Goal: Transaction & Acquisition: Purchase product/service

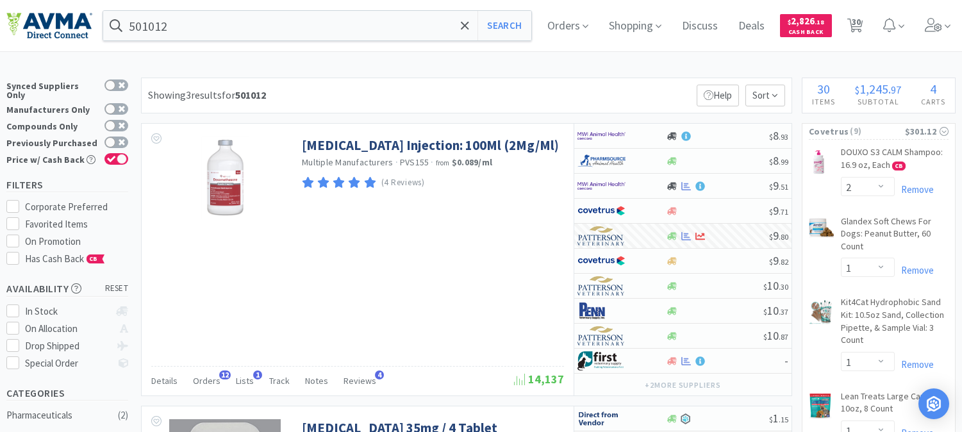
select select "2"
select select "1"
select select "2"
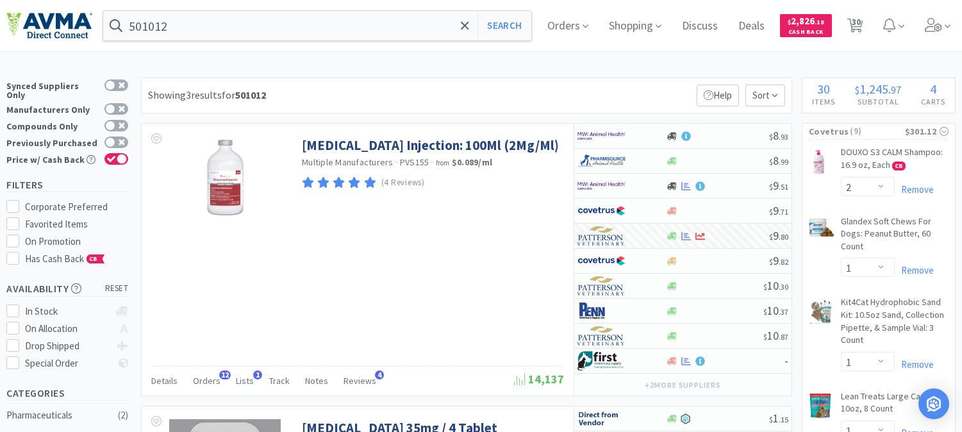
select select "1"
select select "2"
select select "1"
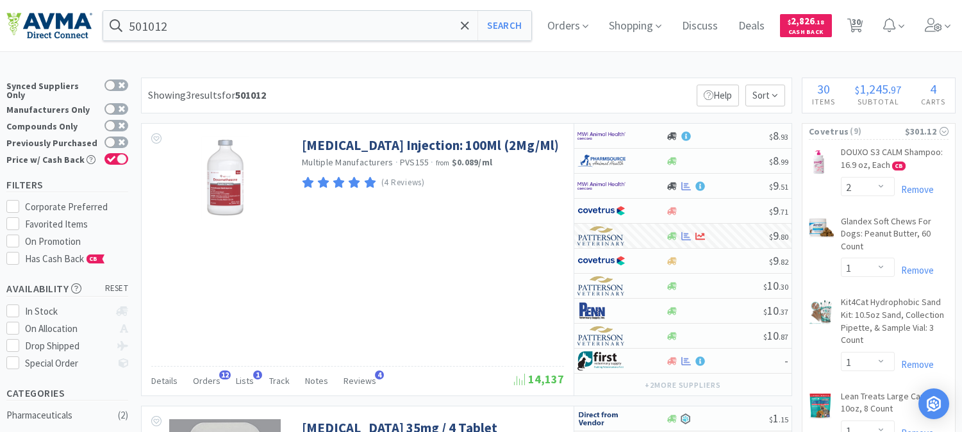
select select "1"
select select "2"
select select "1"
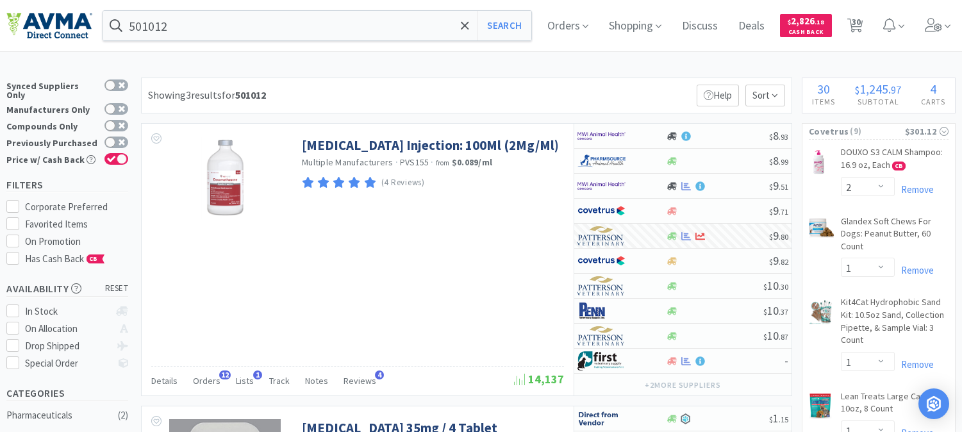
select select "1"
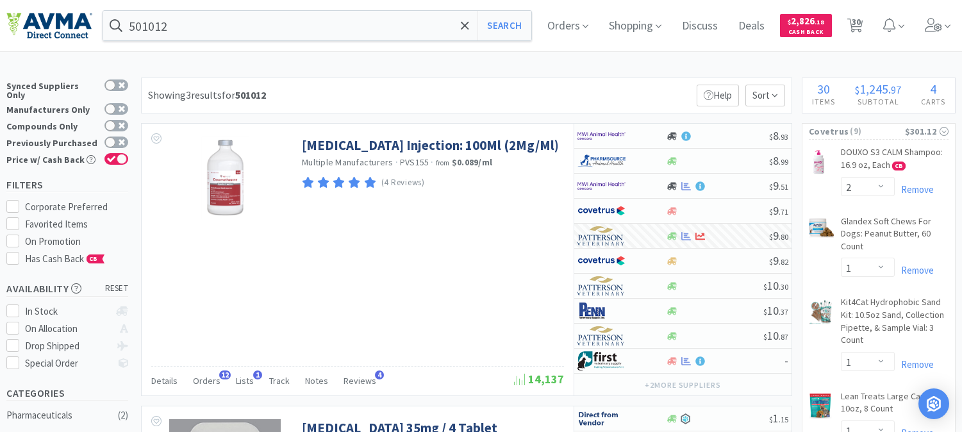
select select "1"
select select "2"
select select "5"
select select "8"
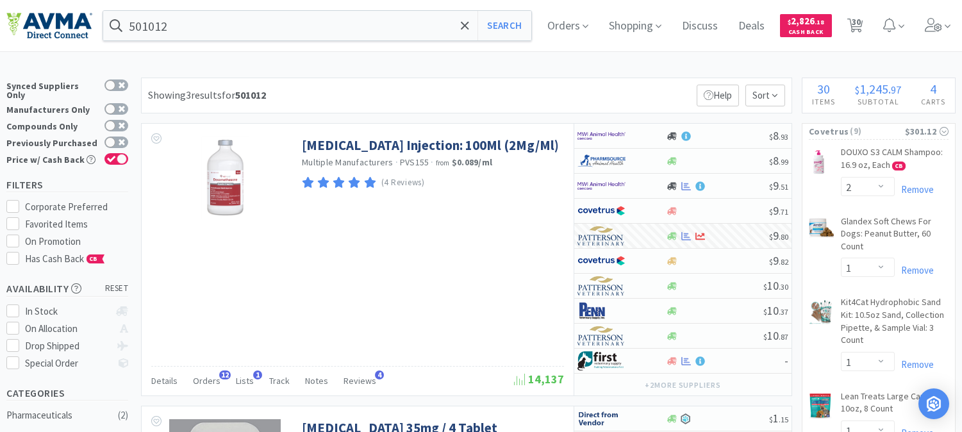
select select "4"
select select "1"
select select "6"
select select "3"
select select "6"
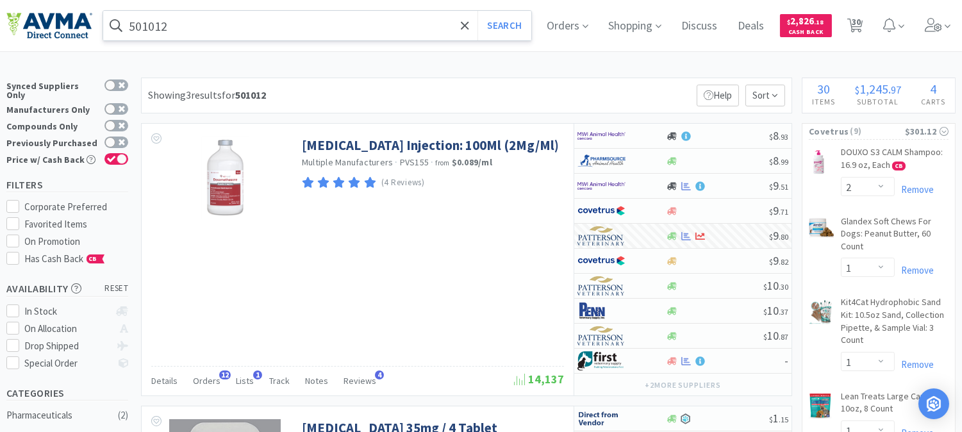
click at [253, 24] on input "501012" at bounding box center [317, 25] width 428 height 29
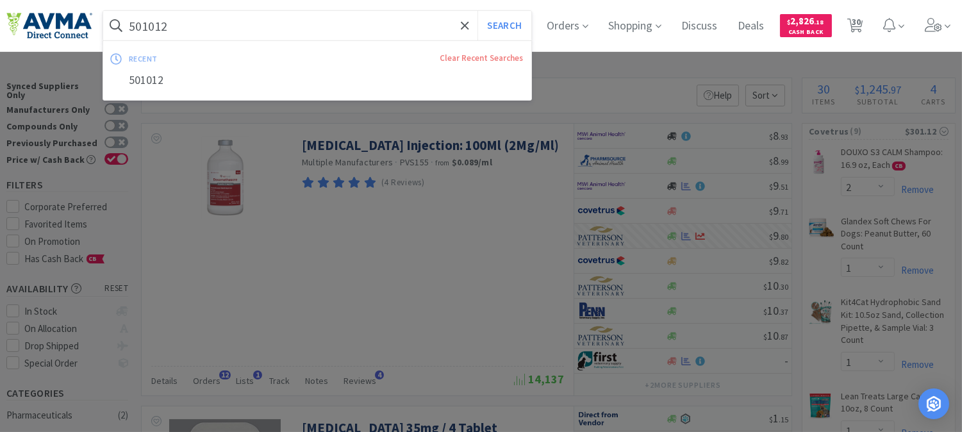
paste input "078953325"
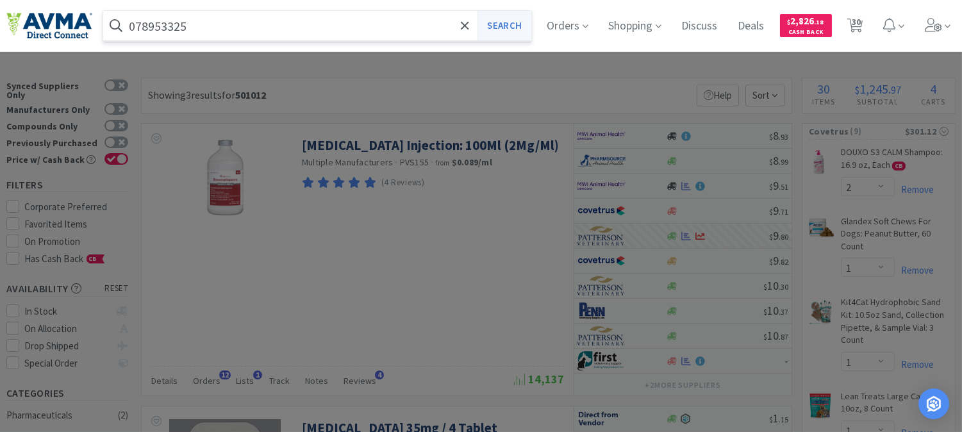
type input "078953325"
click at [526, 22] on button "Search" at bounding box center [503, 25] width 53 height 29
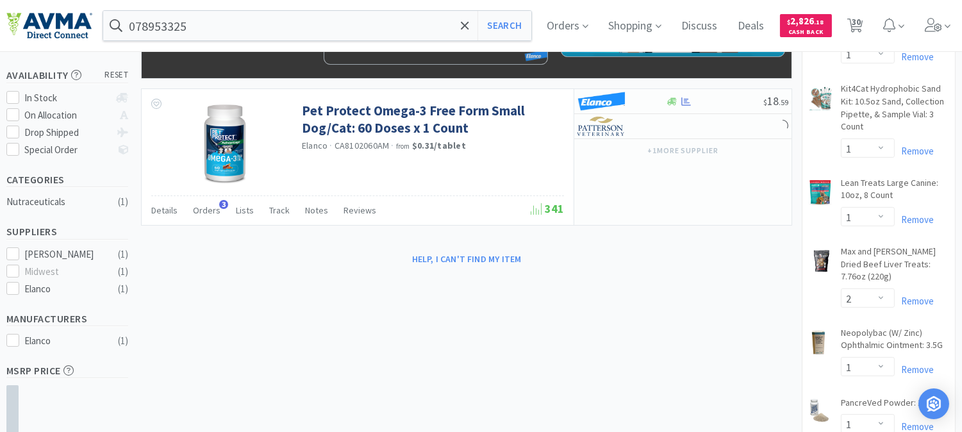
scroll to position [142, 0]
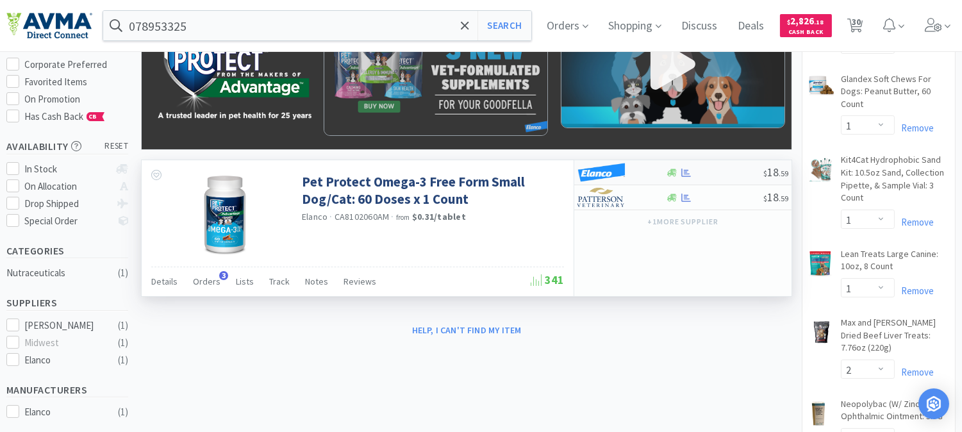
click at [617, 172] on img at bounding box center [601, 172] width 48 height 19
select select "1"
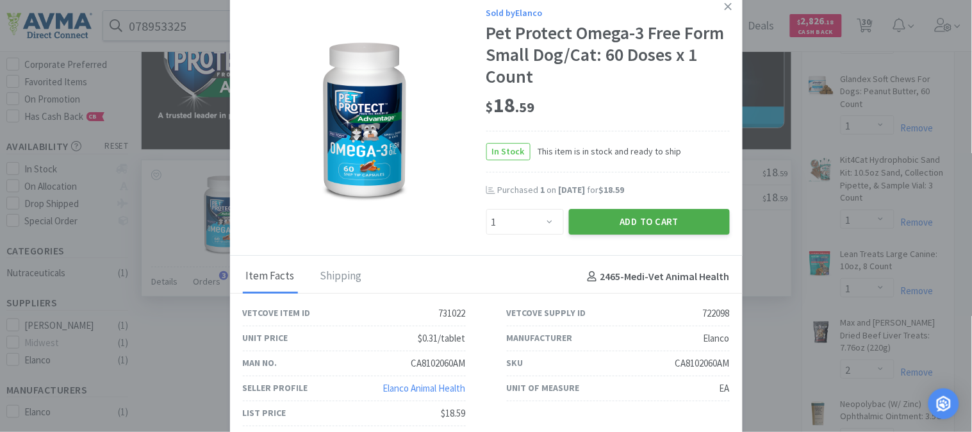
click at [637, 225] on button "Add to Cart" at bounding box center [649, 223] width 161 height 26
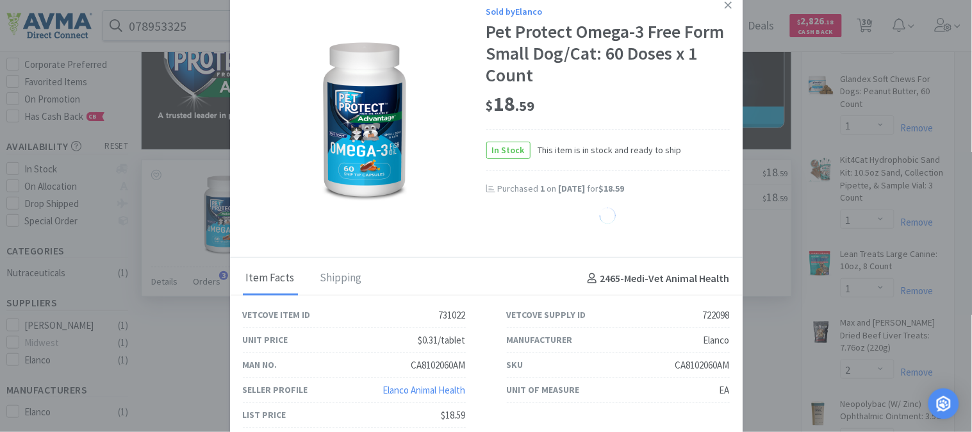
select select "1"
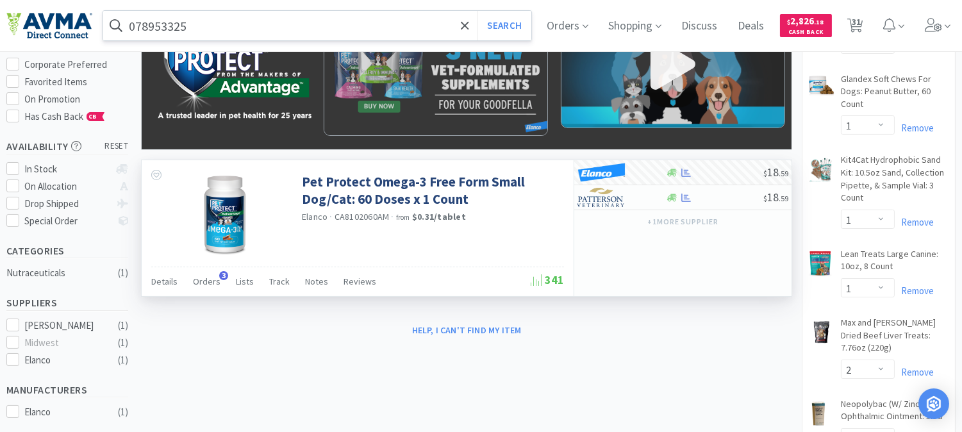
click at [225, 22] on input "078953325" at bounding box center [317, 25] width 428 height 29
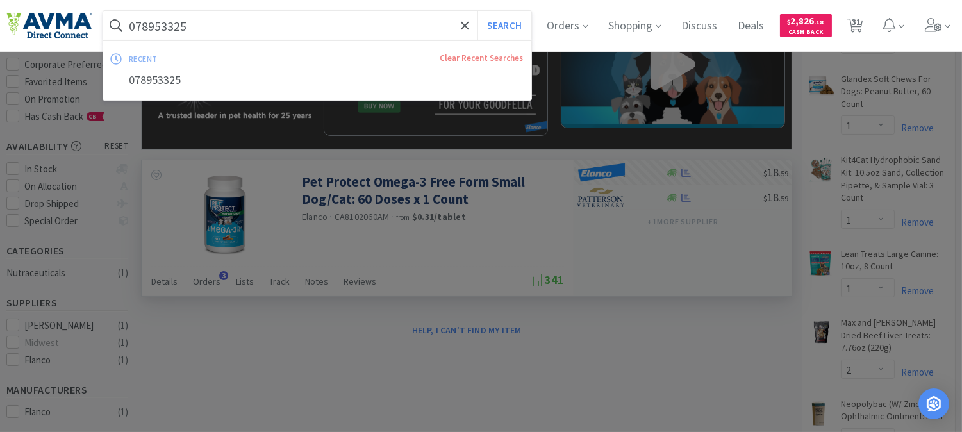
paste input "03976"
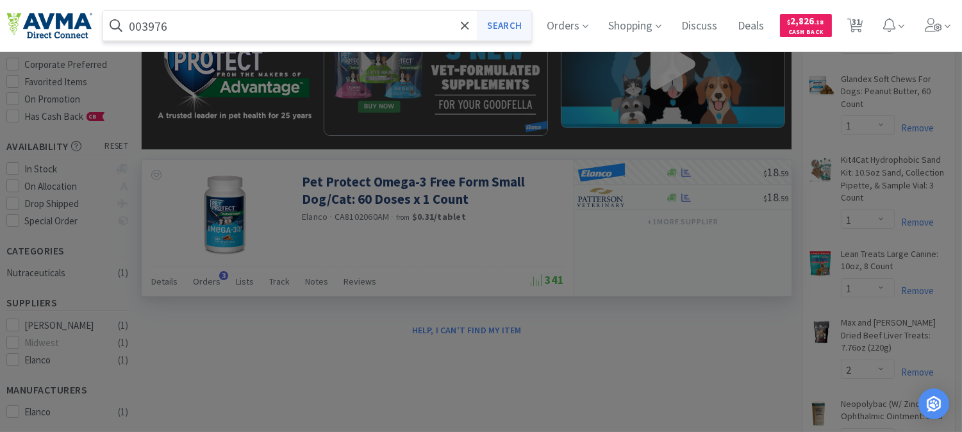
type input "003976"
click at [501, 20] on button "Search" at bounding box center [503, 25] width 53 height 29
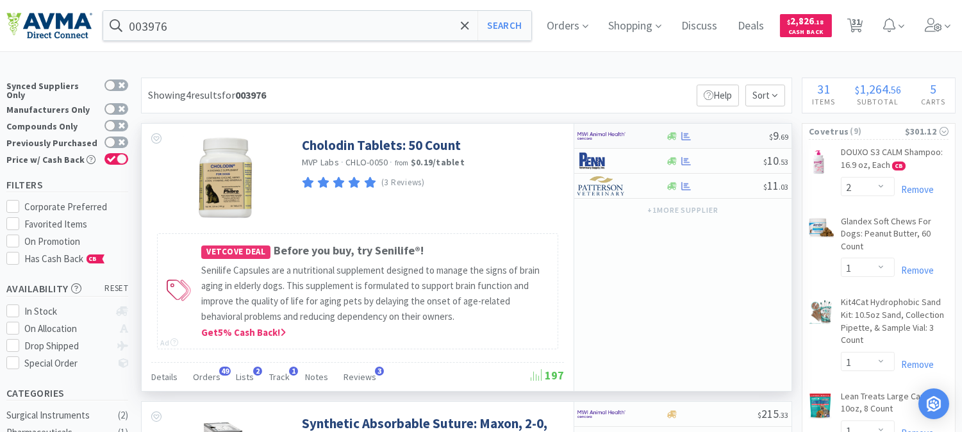
click at [599, 137] on img at bounding box center [601, 135] width 48 height 19
select select "1"
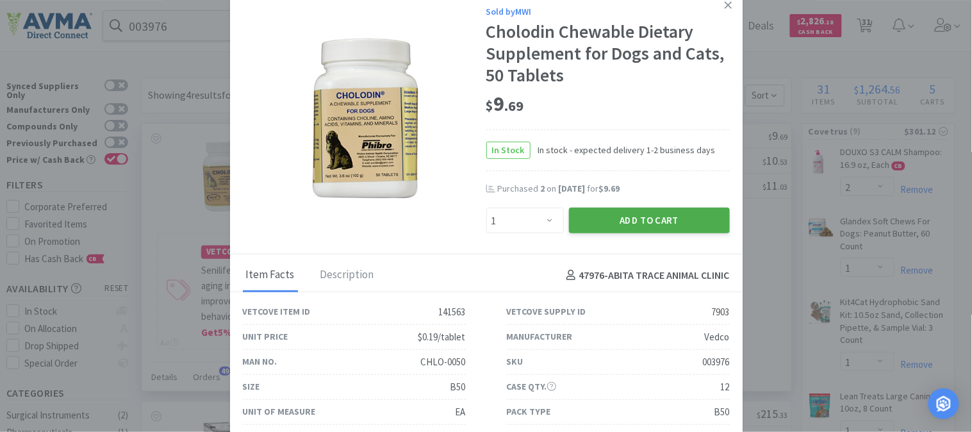
click at [633, 221] on button "Add to Cart" at bounding box center [649, 221] width 161 height 26
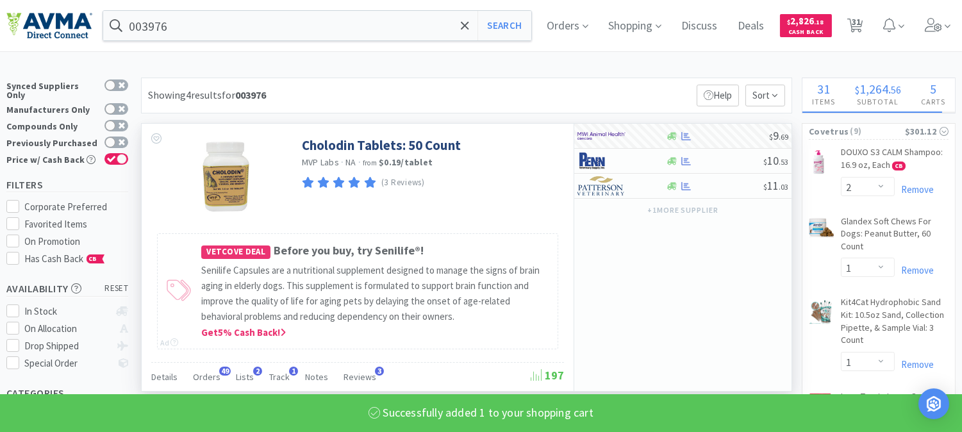
select select "1"
select select "2"
select select "1"
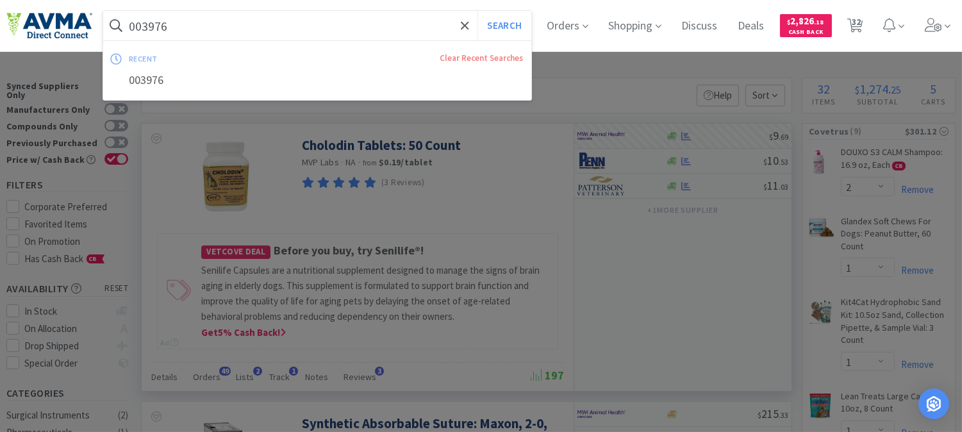
click at [212, 28] on input "003976" at bounding box center [317, 25] width 428 height 29
paste input "59918"
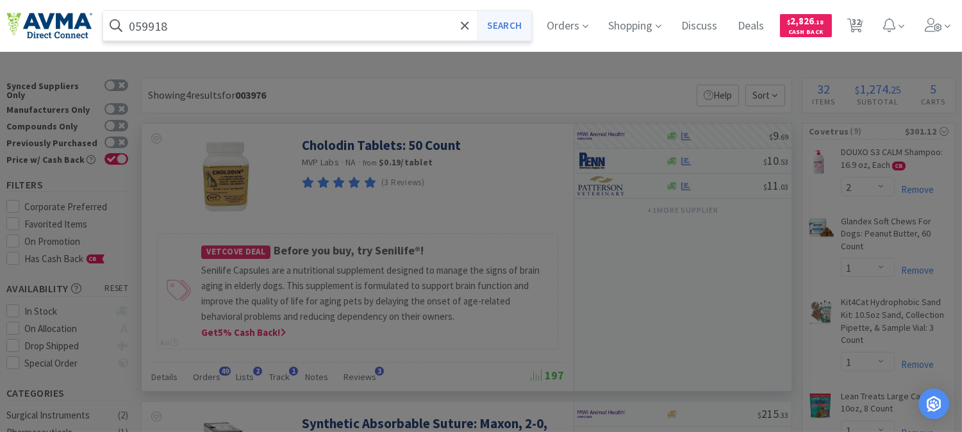
type input "059918"
click at [509, 20] on button "Search" at bounding box center [503, 25] width 53 height 29
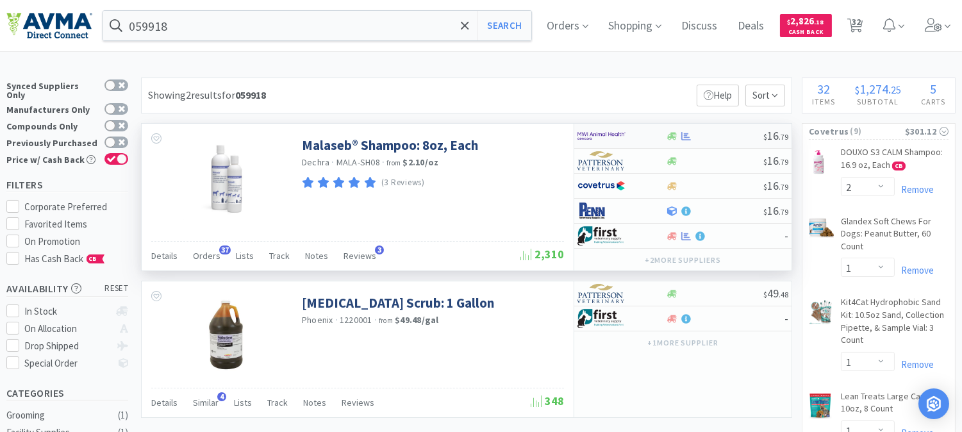
click at [602, 136] on img at bounding box center [601, 135] width 48 height 19
select select "1"
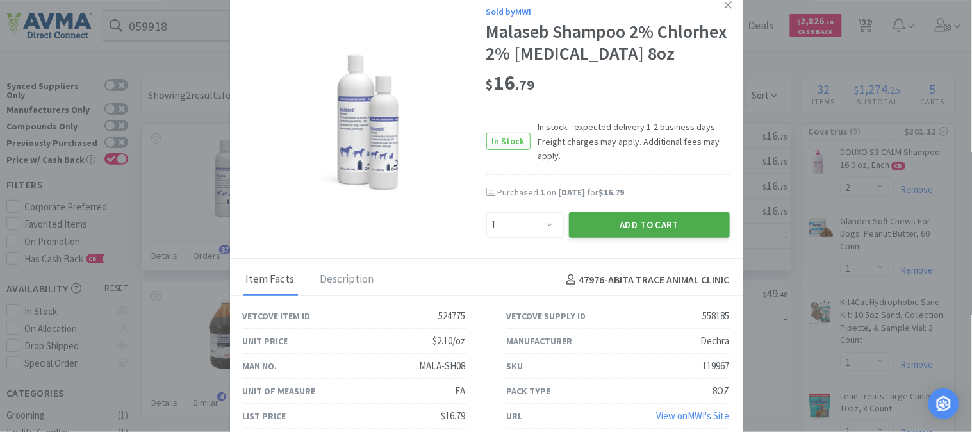
click at [640, 220] on button "Add to Cart" at bounding box center [649, 225] width 161 height 26
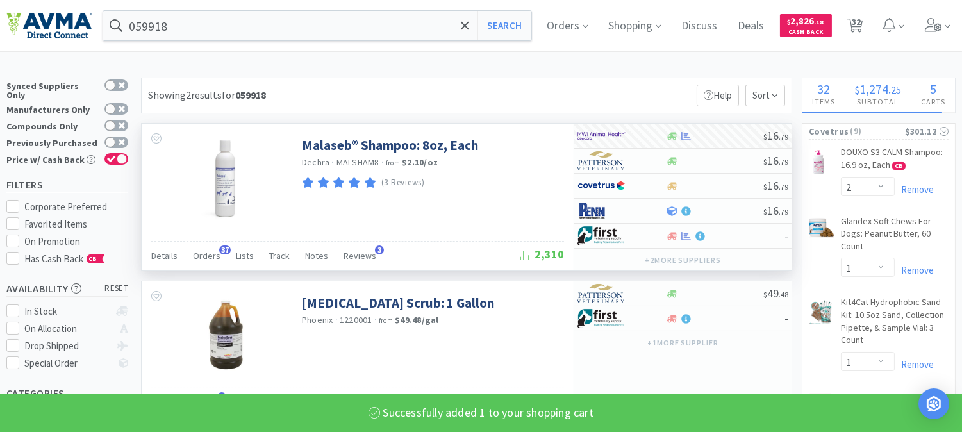
select select "1"
select select "2"
select select "1"
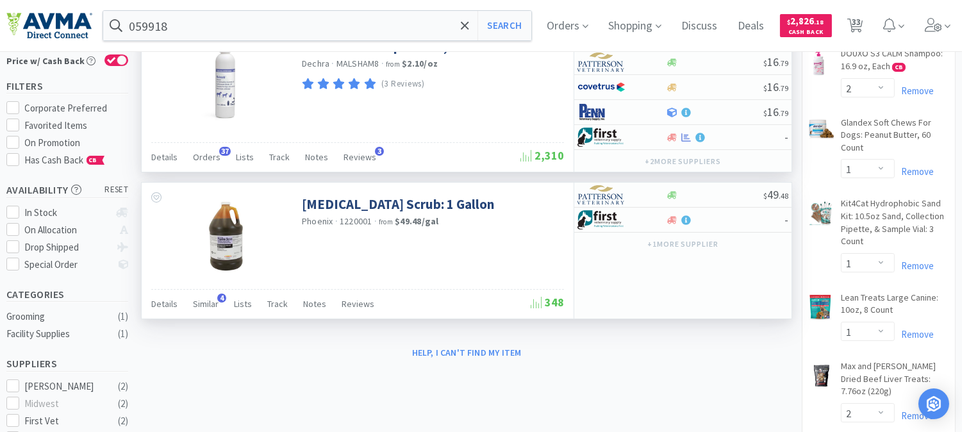
scroll to position [71, 0]
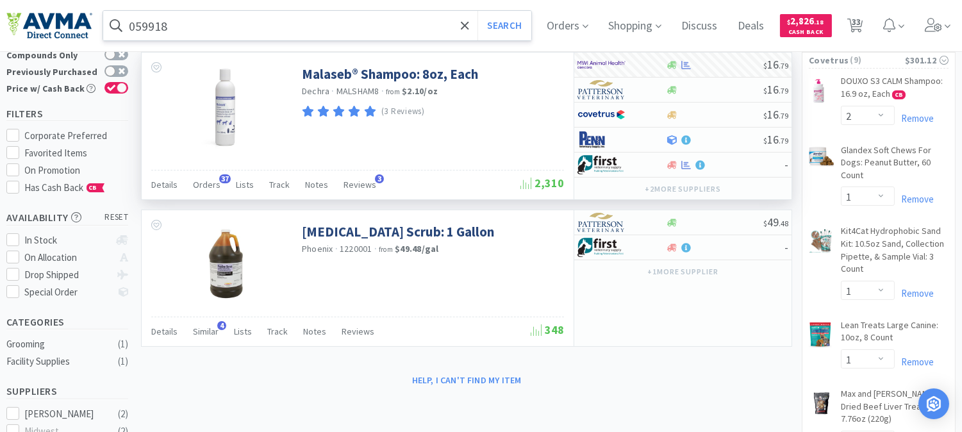
click at [202, 31] on input "059918" at bounding box center [317, 25] width 428 height 29
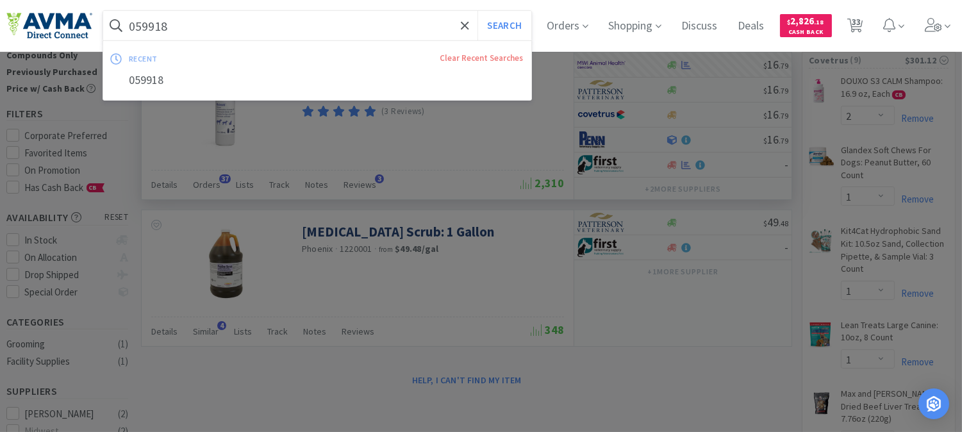
paste input "7808517"
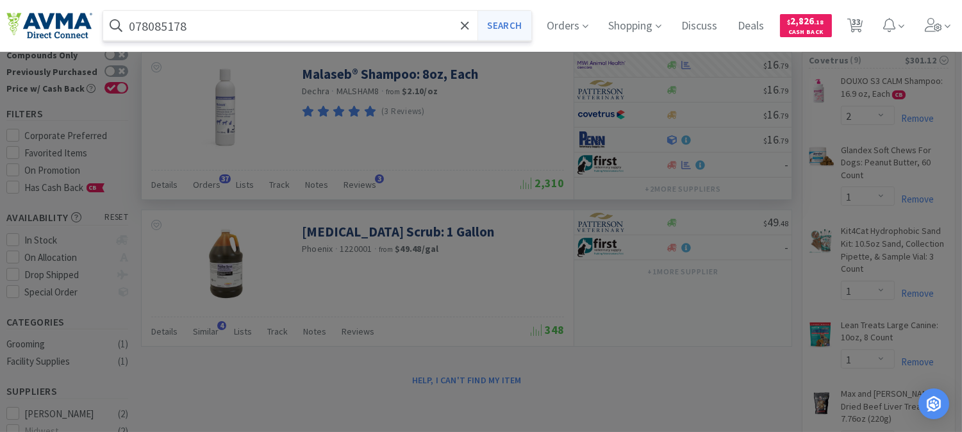
click at [517, 28] on button "Search" at bounding box center [503, 25] width 53 height 29
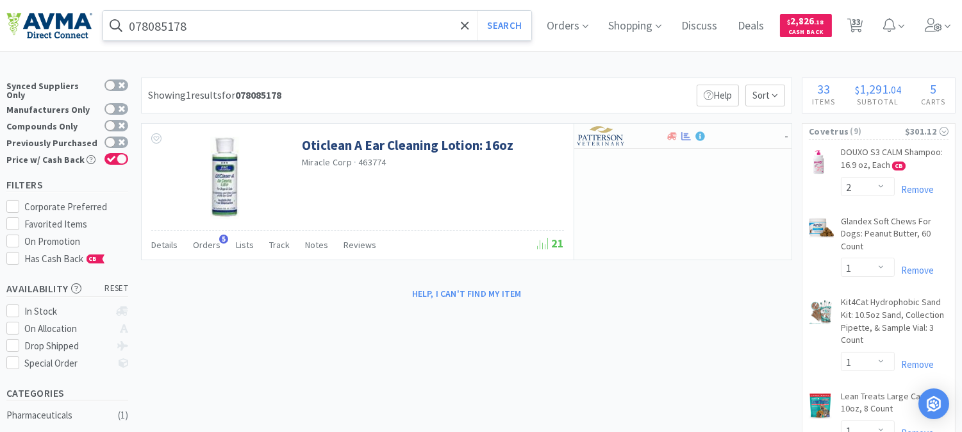
click at [245, 24] on input "078085178" at bounding box center [317, 25] width 428 height 29
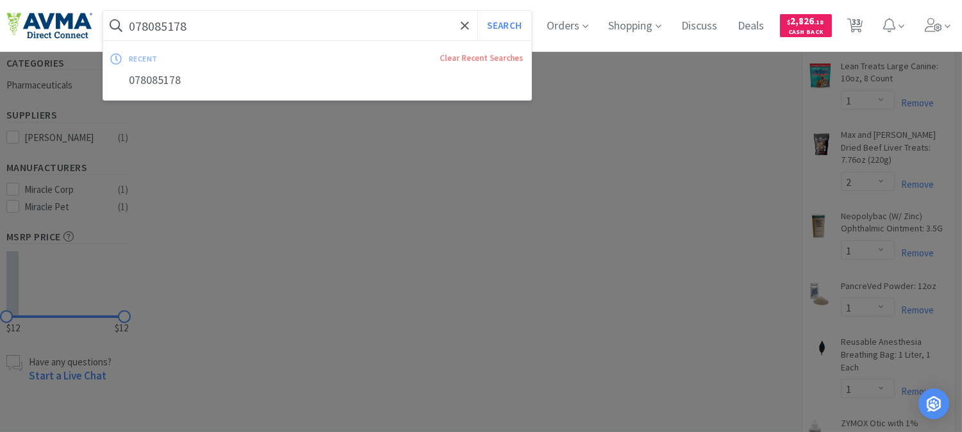
scroll to position [356, 0]
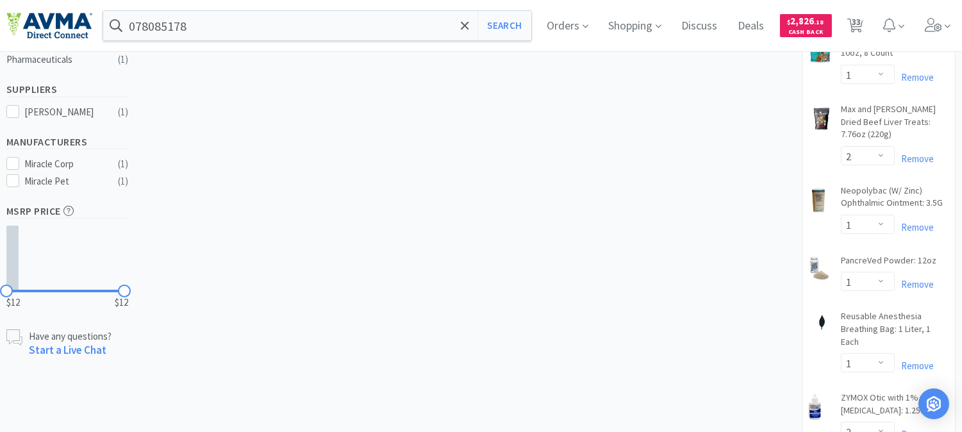
click at [636, 178] on div at bounding box center [481, 216] width 962 height 432
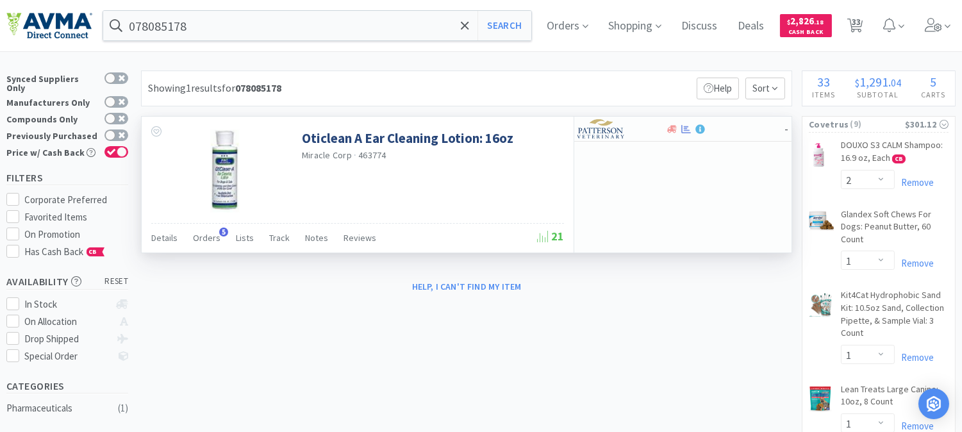
scroll to position [0, 0]
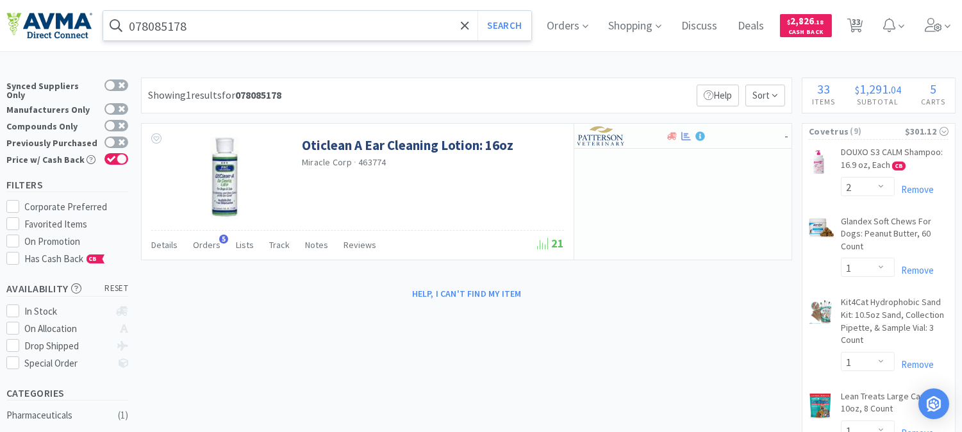
click at [242, 31] on input "078085178" at bounding box center [317, 25] width 428 height 29
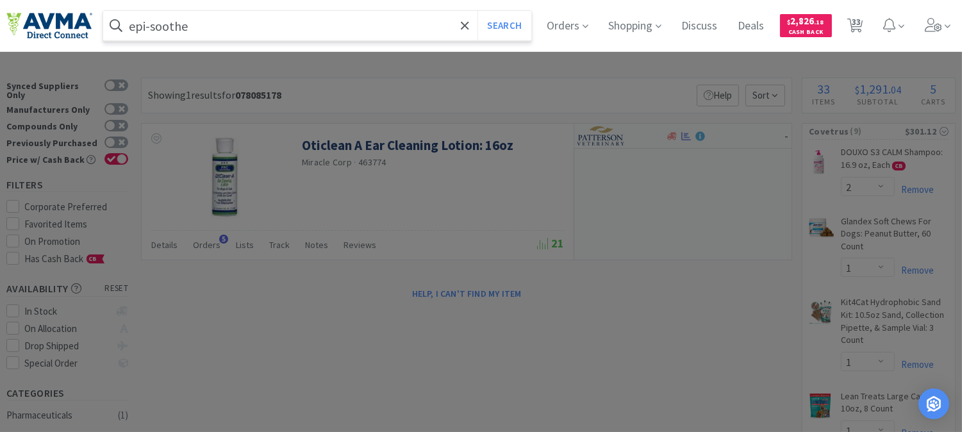
click at [477, 11] on button "Search" at bounding box center [503, 25] width 53 height 29
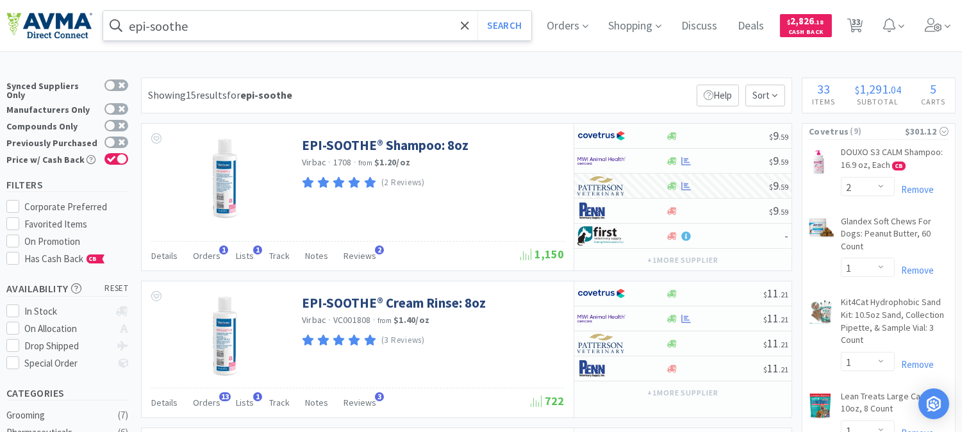
click at [194, 18] on input "epi-soothe" at bounding box center [317, 25] width 428 height 29
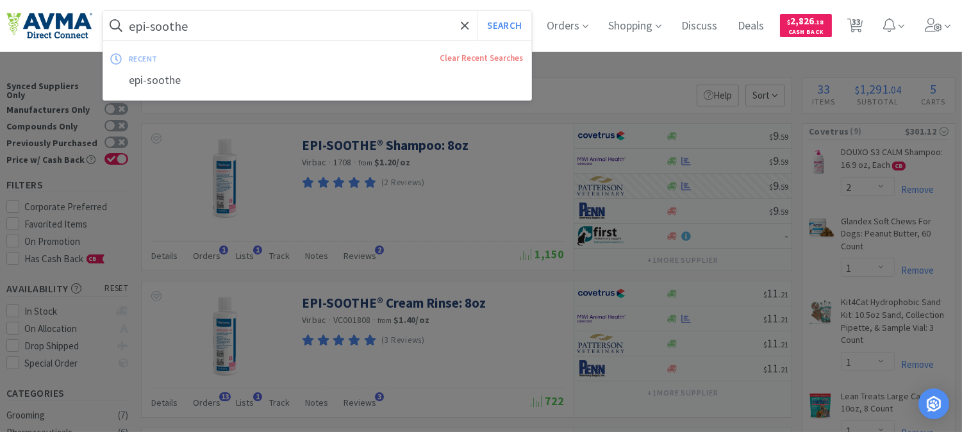
paste input "078085178"
click at [508, 24] on button "Search" at bounding box center [503, 25] width 53 height 29
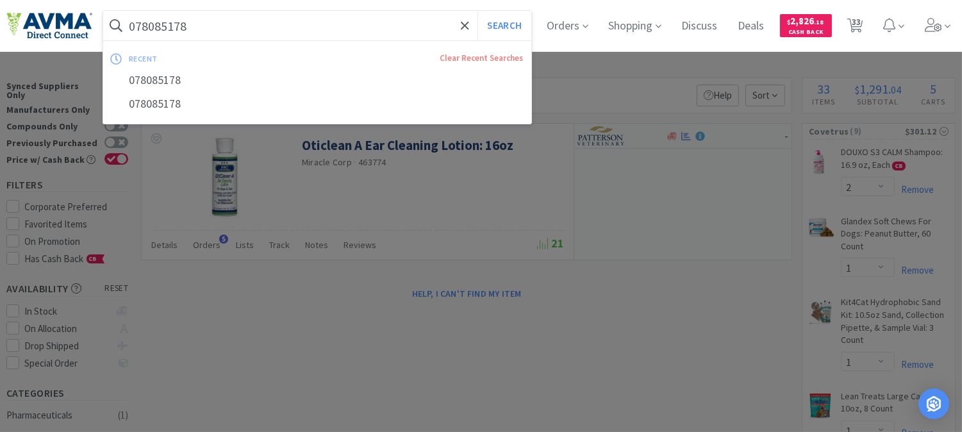
click at [218, 27] on input "078085178" at bounding box center [317, 25] width 428 height 29
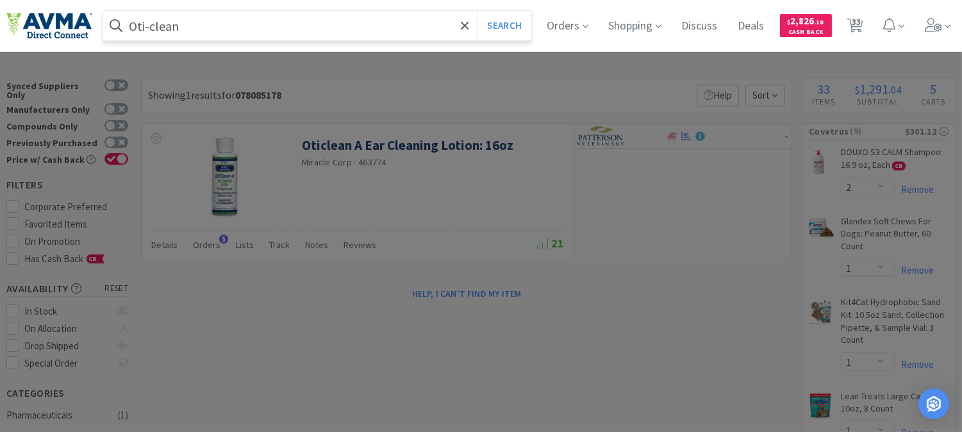
click at [477, 11] on button "Search" at bounding box center [503, 25] width 53 height 29
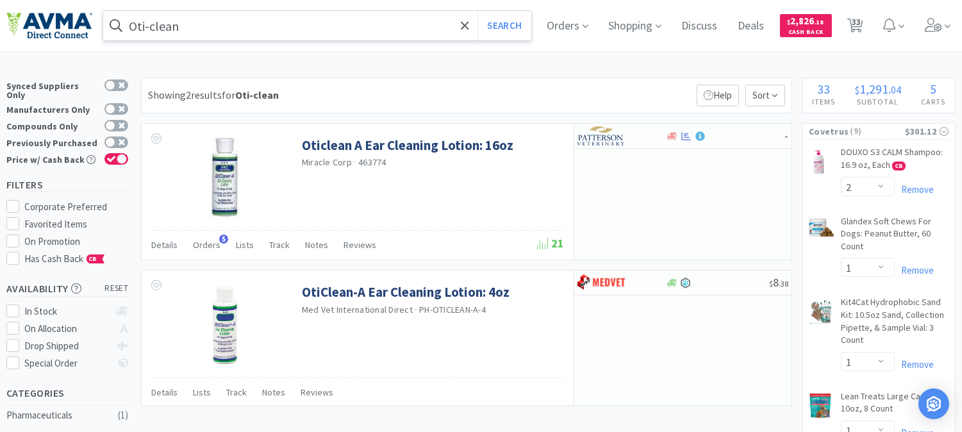
click at [152, 22] on input "Oti-clean" at bounding box center [317, 25] width 428 height 29
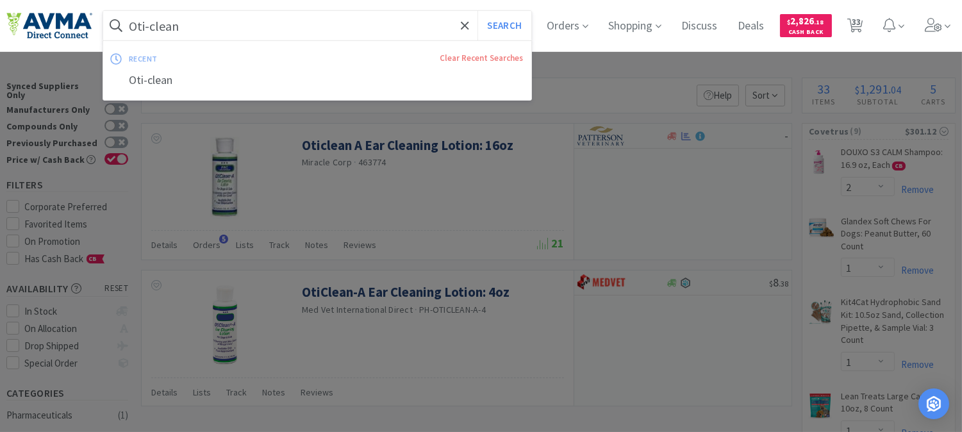
click at [152, 23] on input "Oti-clean" at bounding box center [317, 25] width 428 height 29
click at [150, 29] on input "Oti-clean" at bounding box center [317, 25] width 428 height 29
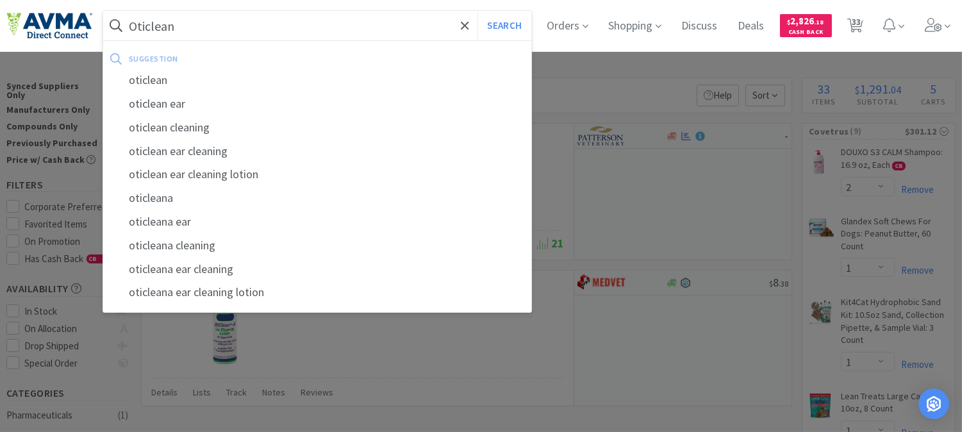
click at [477, 11] on button "Search" at bounding box center [503, 25] width 53 height 29
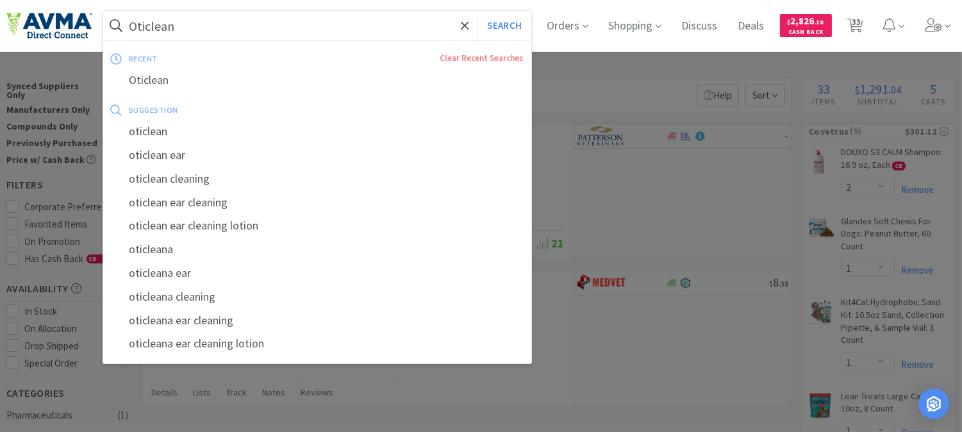
click at [145, 26] on input "Oticlean" at bounding box center [317, 25] width 428 height 29
click at [145, 21] on input "Oticlean" at bounding box center [317, 25] width 428 height 29
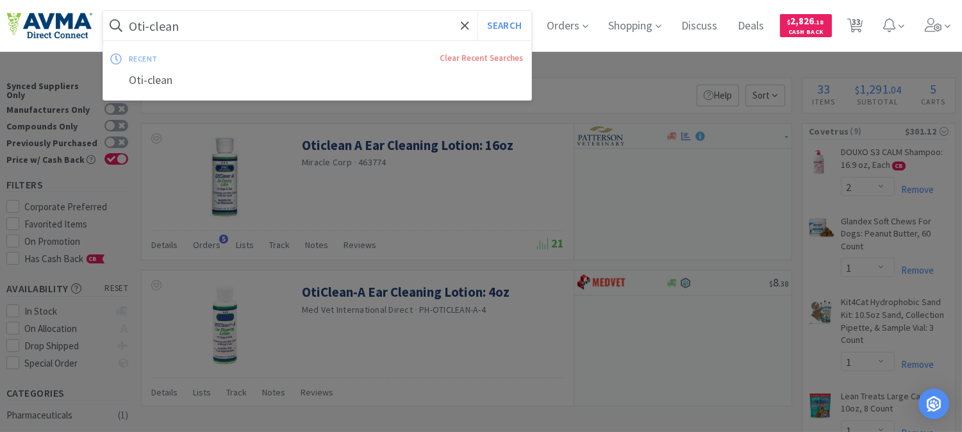
type input "Oti-clean"
click at [477, 11] on button "Search" at bounding box center [503, 25] width 53 height 29
